Goal: Task Accomplishment & Management: Use online tool/utility

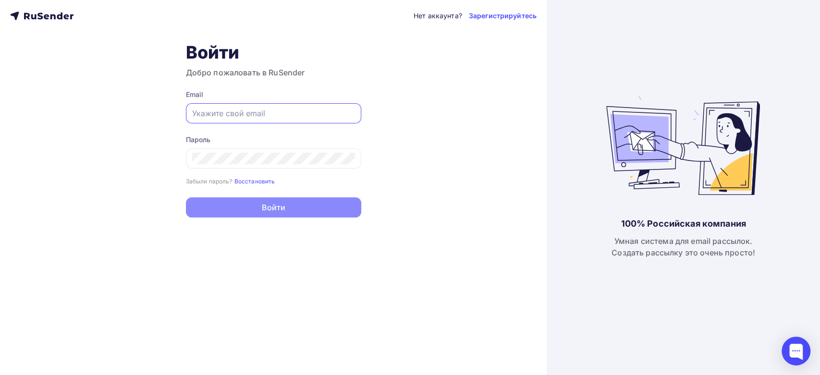
click at [243, 110] on input "text" at bounding box center [273, 114] width 163 height 12
paste input "[EMAIL_ADDRESS][PERSON_NAME][DOMAIN_NAME]"
type input "[EMAIL_ADDRESS][PERSON_NAME][DOMAIN_NAME]"
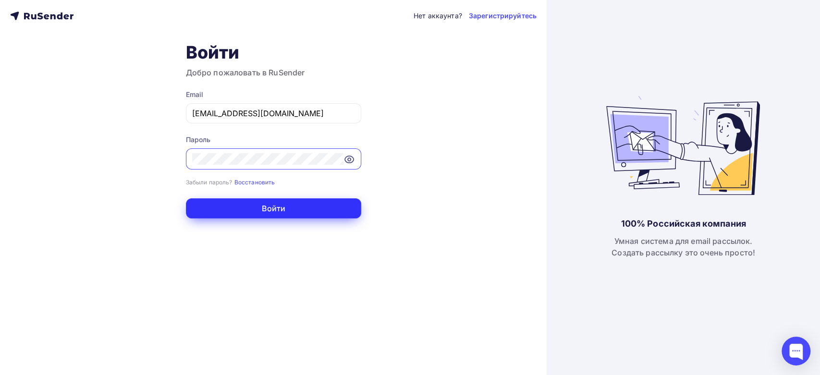
click at [216, 204] on button "Войти" at bounding box center [273, 208] width 175 height 20
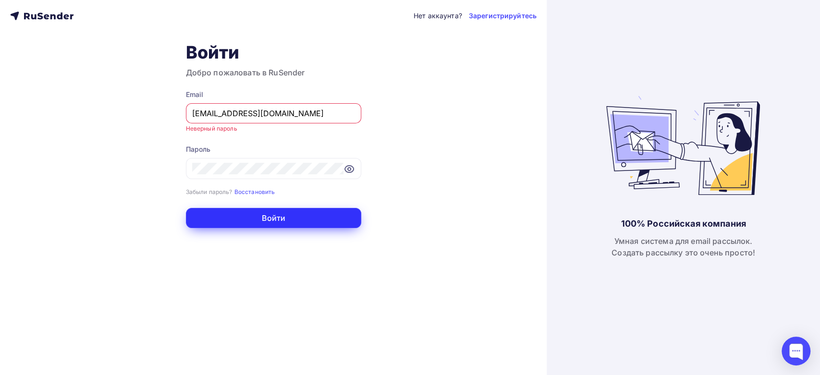
click at [265, 220] on button "Войти" at bounding box center [273, 218] width 175 height 20
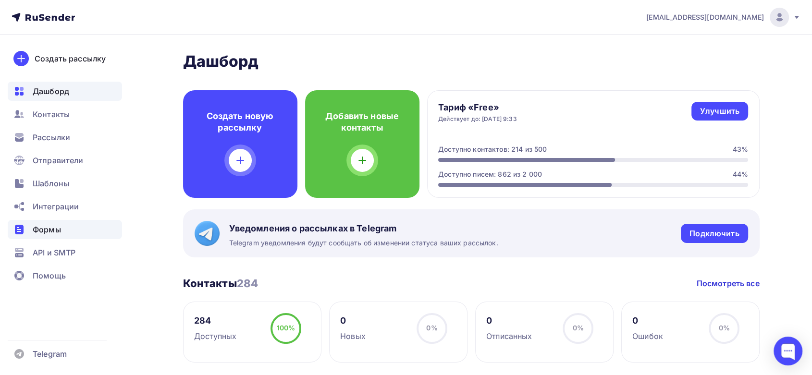
click at [42, 230] on span "Формы" at bounding box center [47, 230] width 28 height 12
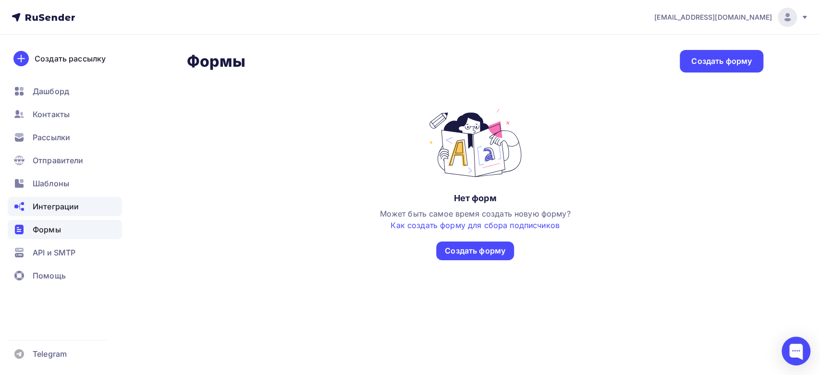
click at [53, 207] on span "Интеграции" at bounding box center [56, 207] width 46 height 12
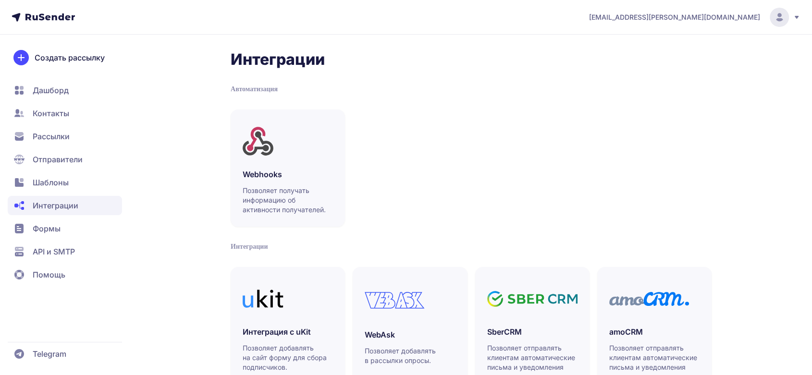
click at [54, 238] on span "Формы" at bounding box center [65, 228] width 114 height 19
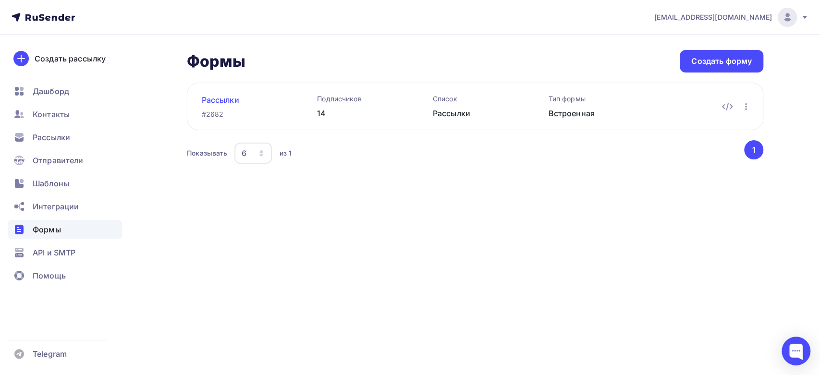
click at [227, 96] on link "Рассылки" at bounding box center [244, 100] width 85 height 12
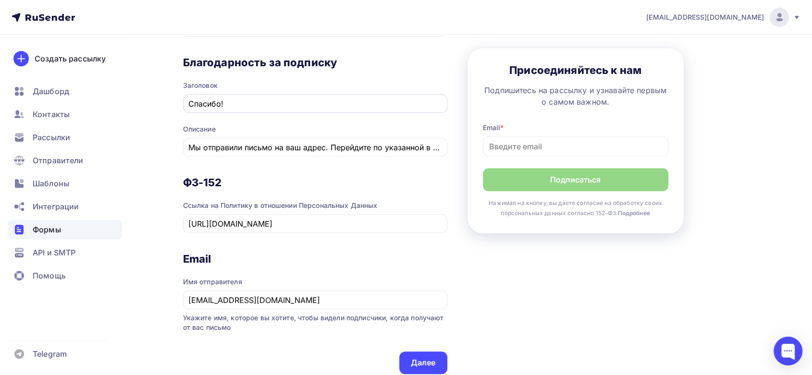
scroll to position [432, 0]
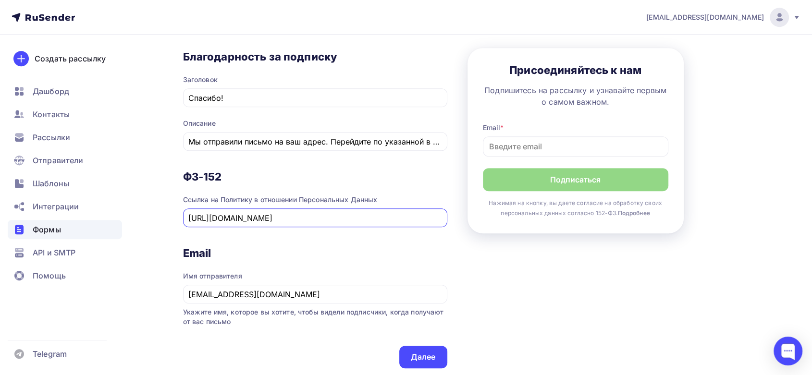
drag, startPoint x: 286, startPoint y: 217, endPoint x: 180, endPoint y: 207, distance: 107.1
click at [180, 207] on div "Назад Рассылки Рассылки Список: Рассылки Переименовать Удалить Сохранить 1 Конт…" at bounding box center [405, 31] width 787 height 858
click at [164, 203] on div "Назад Рассылки Рассылки Список: Рассылки Переименовать Удалить Сохранить 1 Конт…" at bounding box center [405, 31] width 787 height 858
